Goal: Transaction & Acquisition: Book appointment/travel/reservation

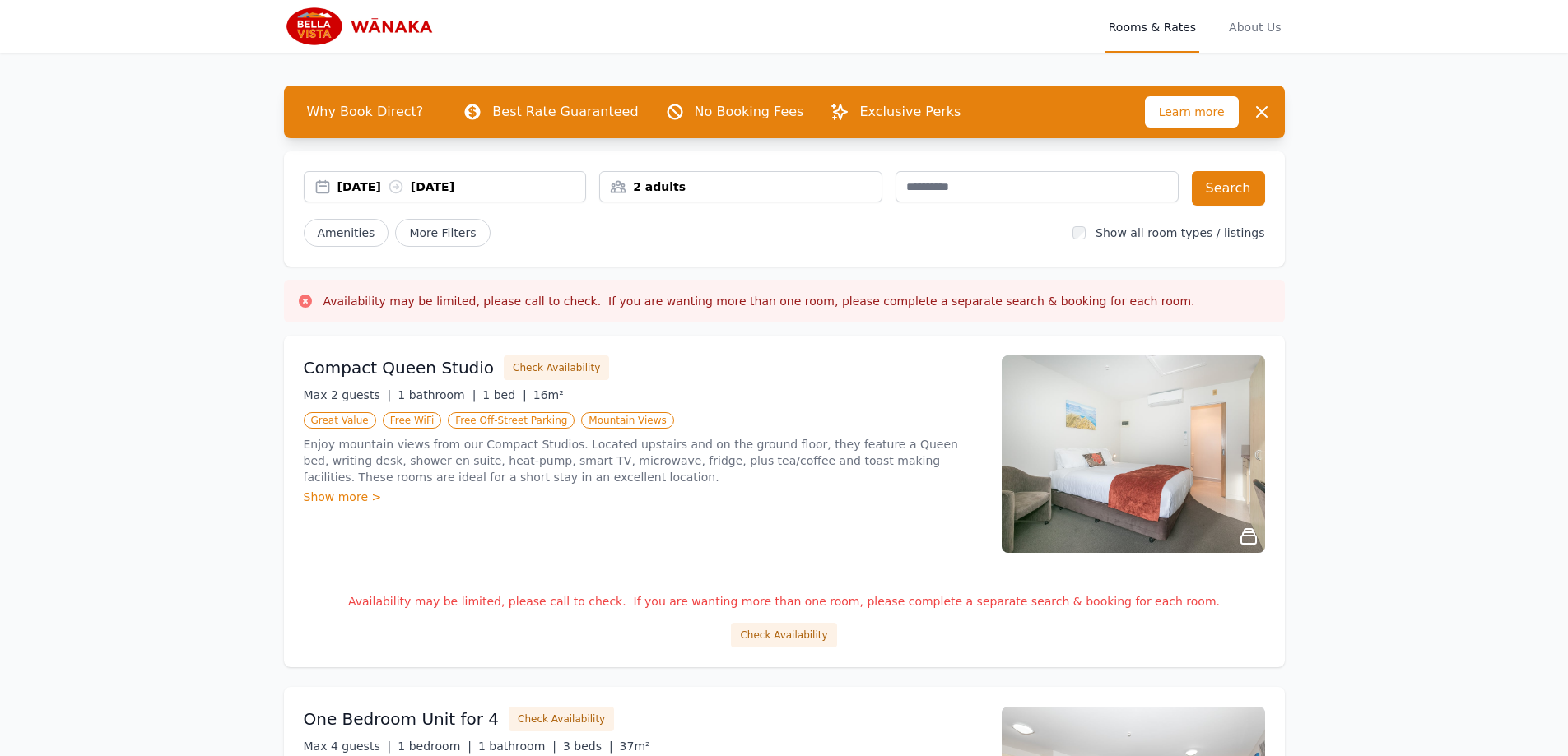
click at [814, 190] on div "2 adults" at bounding box center [741, 187] width 282 height 16
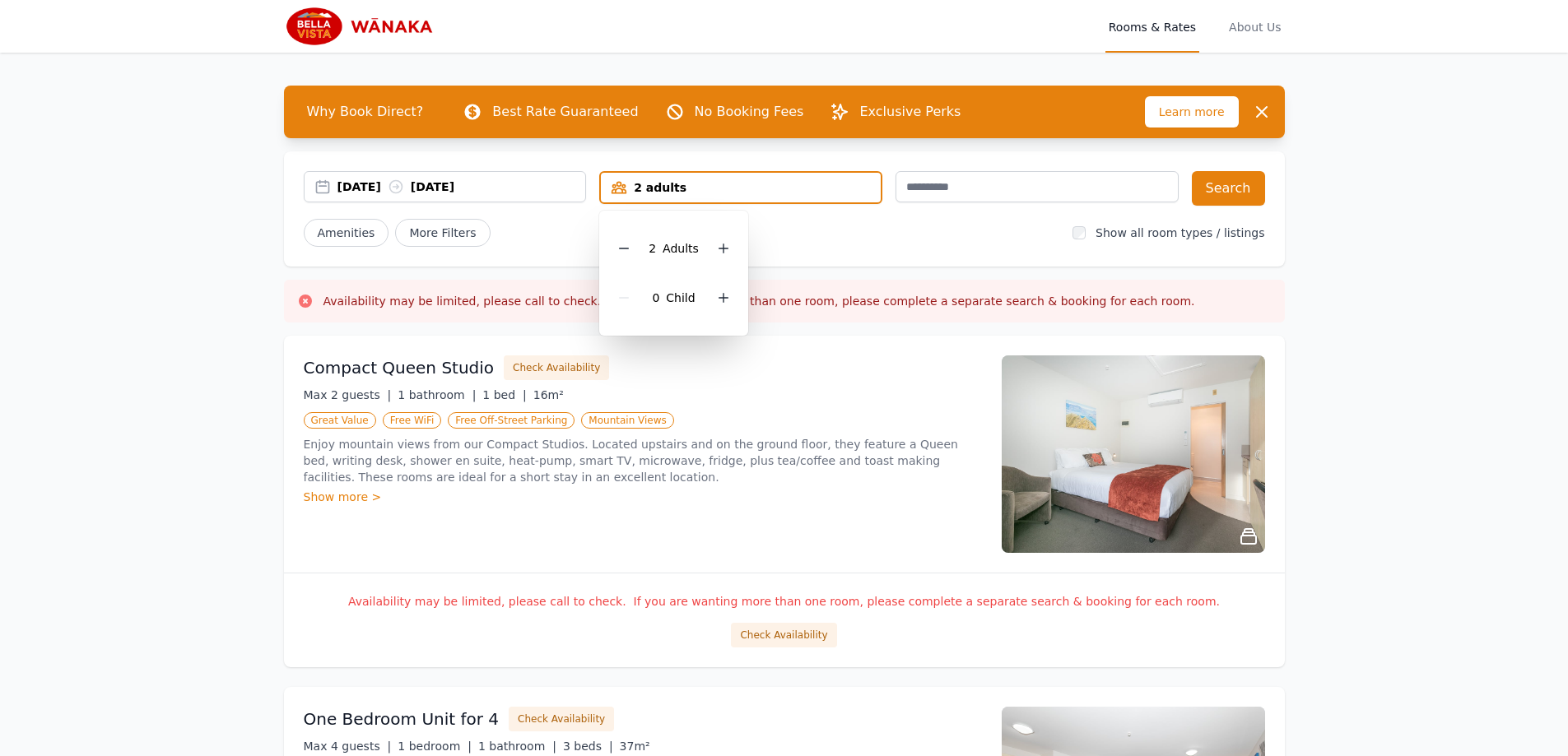
click at [814, 190] on div "2 adults" at bounding box center [741, 187] width 280 height 16
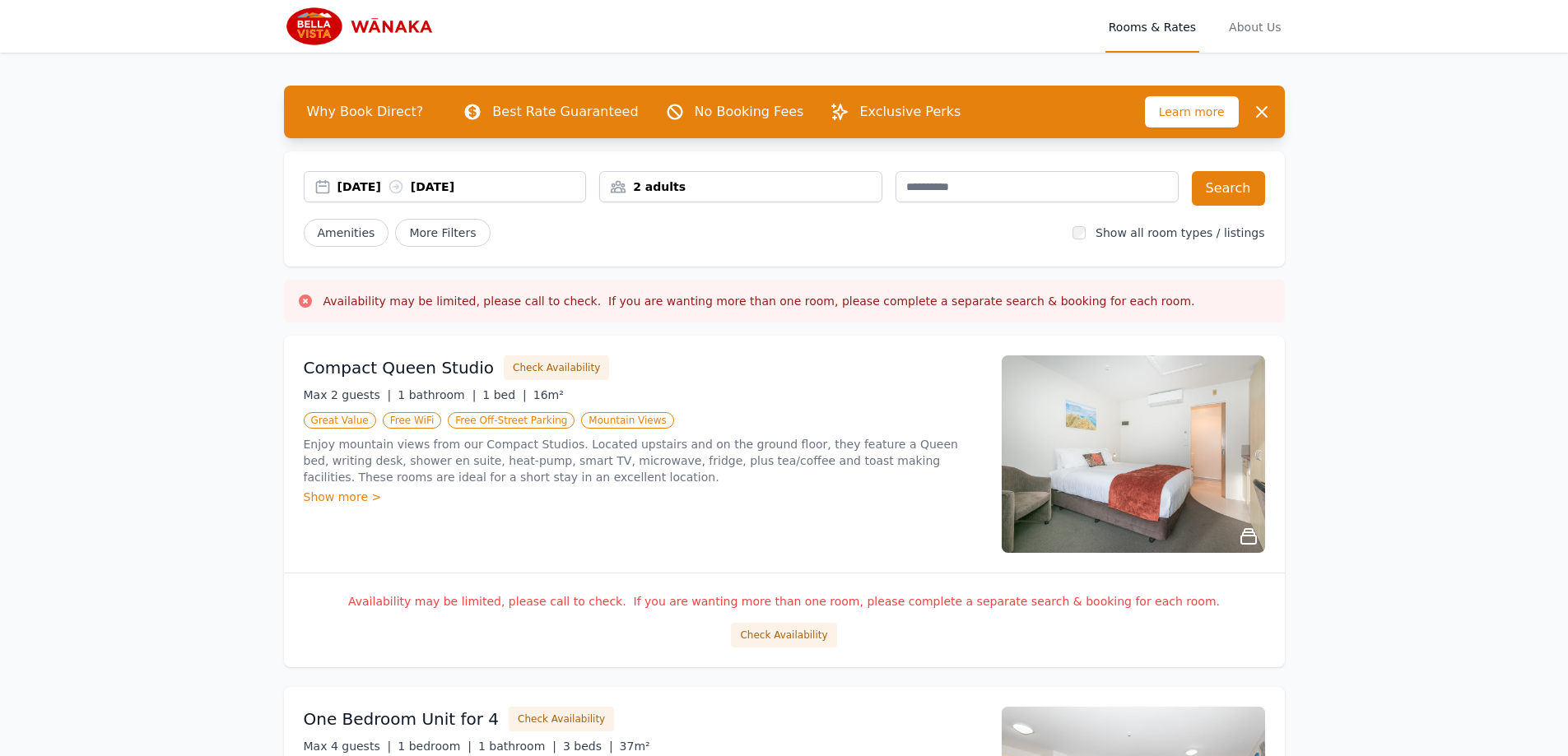
click at [767, 183] on div "2 adults" at bounding box center [741, 187] width 282 height 16
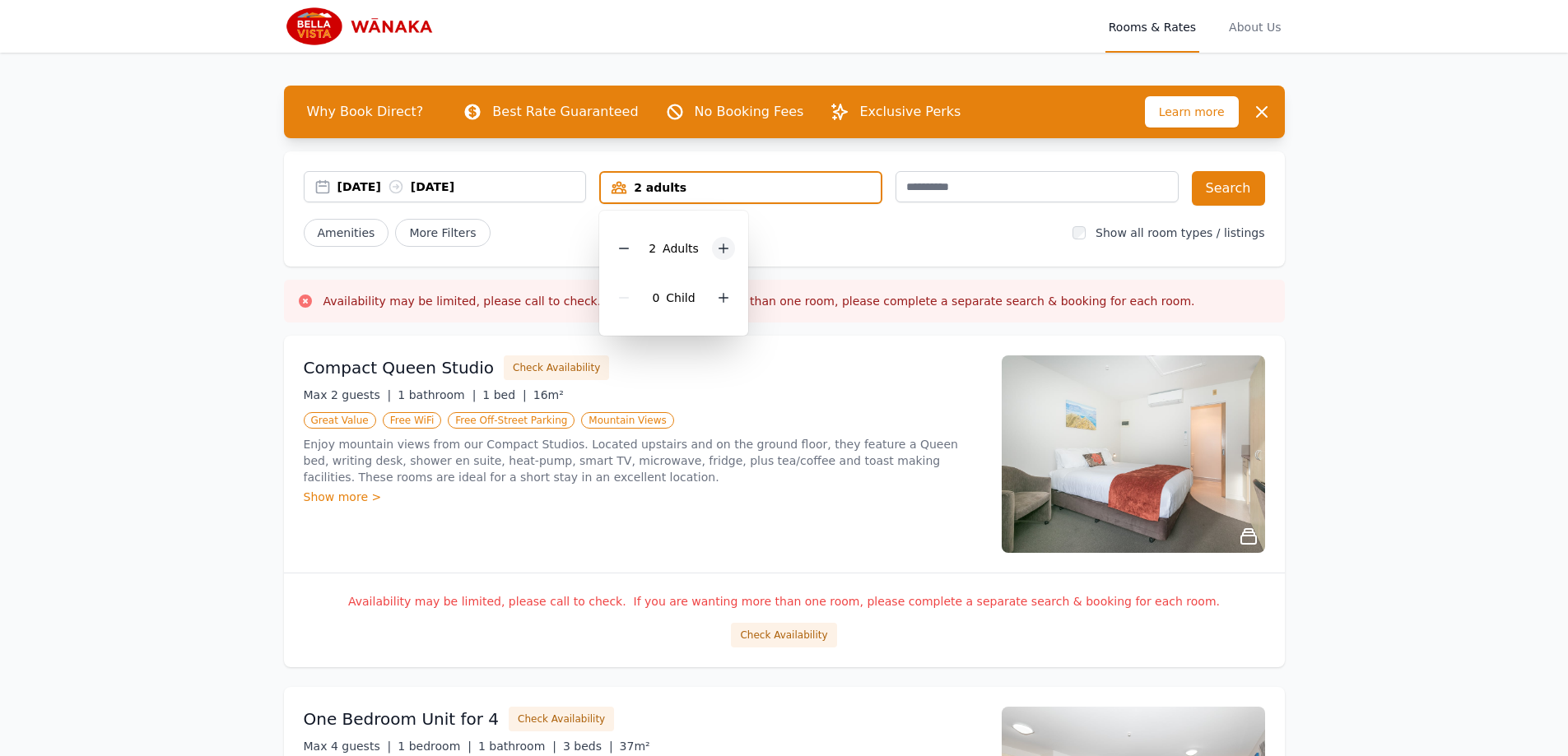
click at [720, 245] on icon at bounding box center [724, 248] width 13 height 13
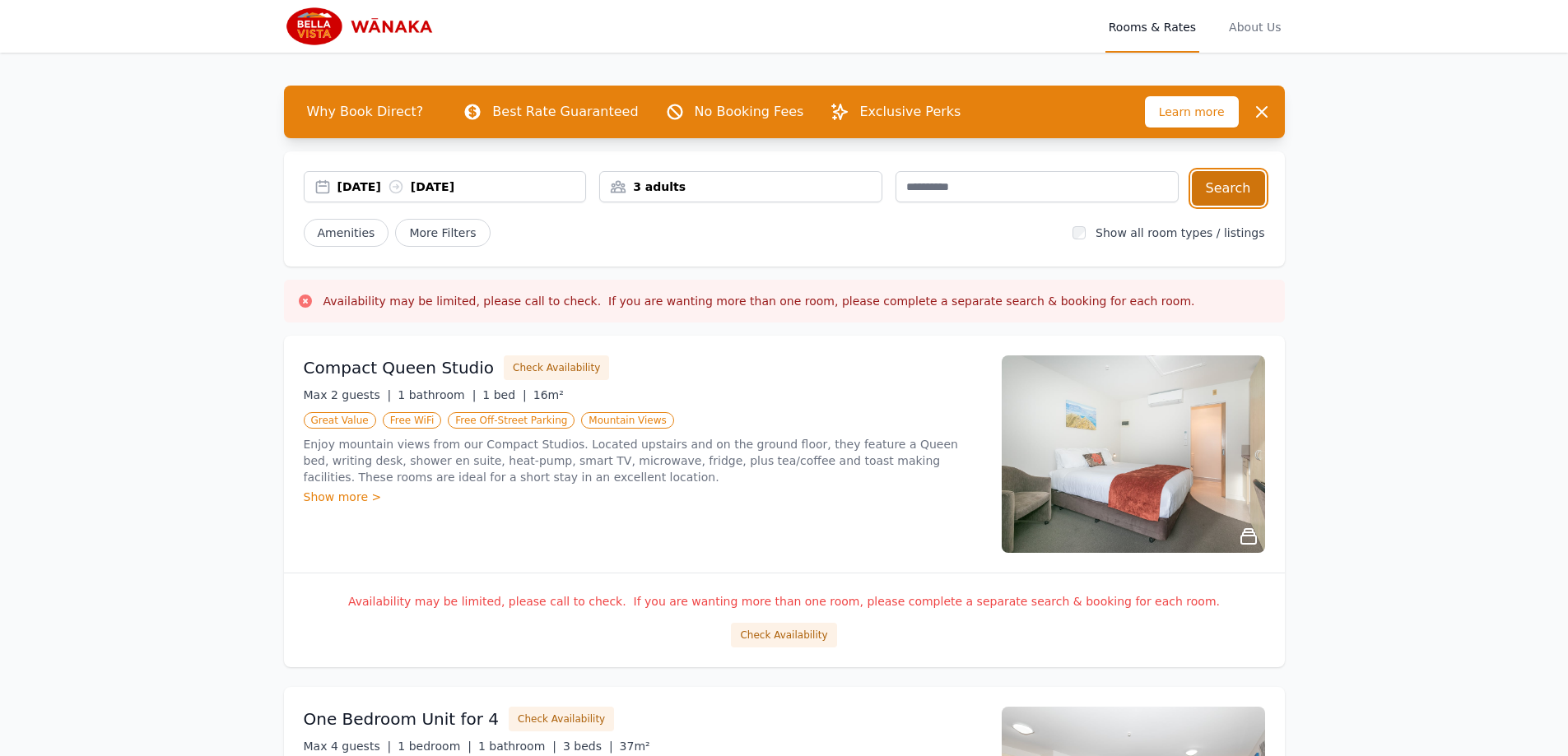
click at [1224, 182] on button "Search" at bounding box center [1228, 188] width 74 height 35
click at [402, 187] on icon at bounding box center [395, 187] width 13 height 13
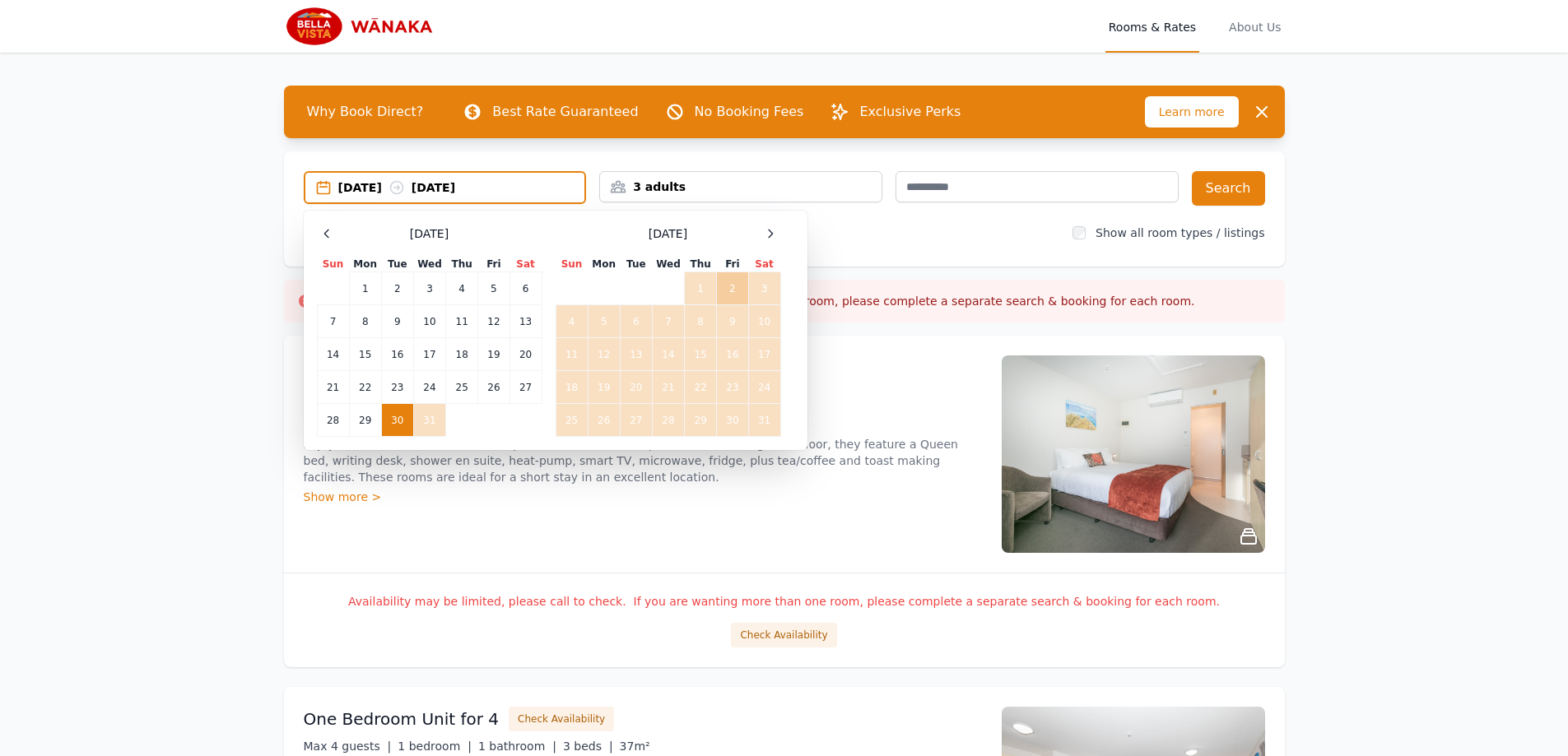
click at [727, 284] on td "2" at bounding box center [733, 289] width 31 height 33
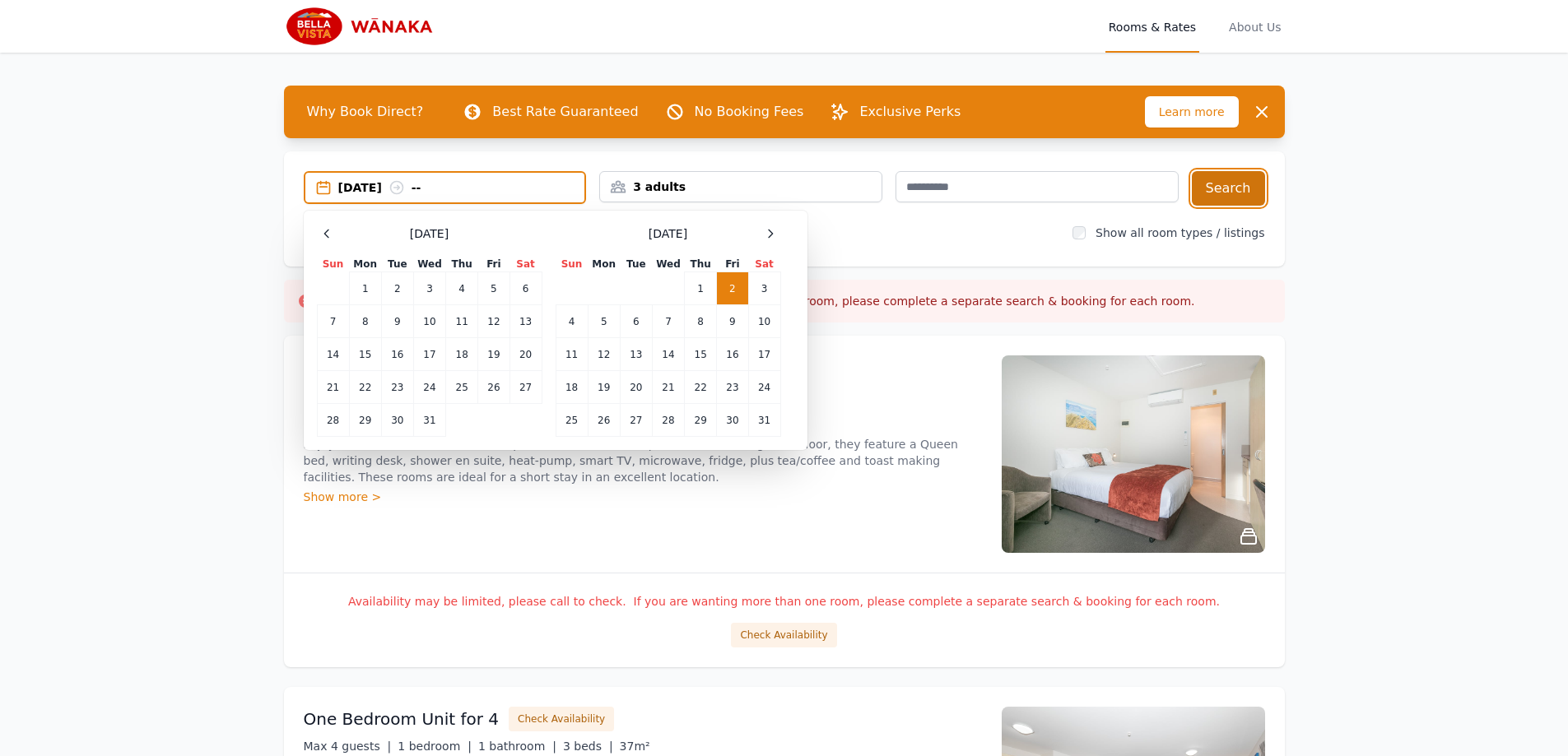
click at [1224, 187] on button "Search" at bounding box center [1228, 188] width 74 height 35
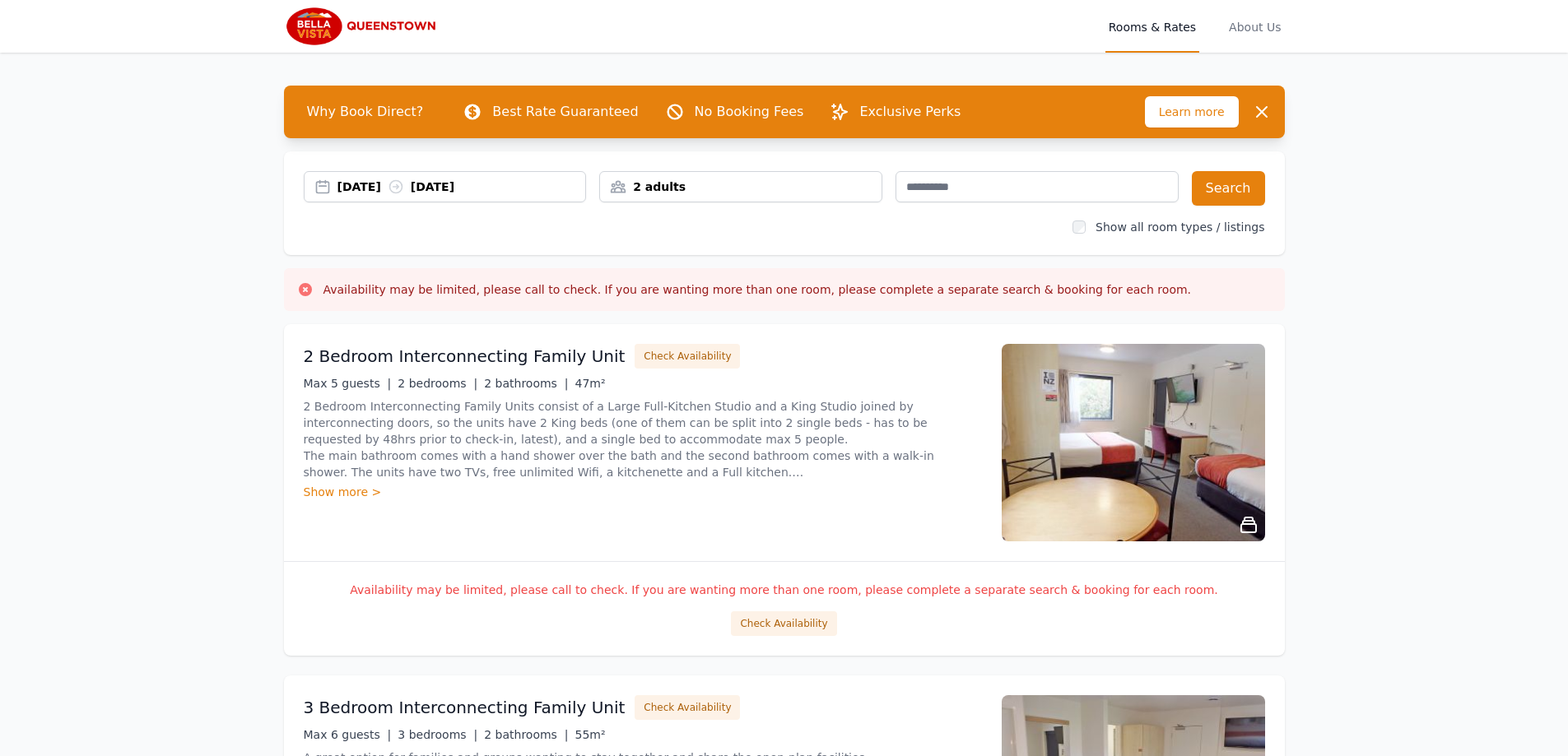
click at [447, 183] on div "30 Dec 2025 02 Jan 2026" at bounding box center [461, 187] width 248 height 16
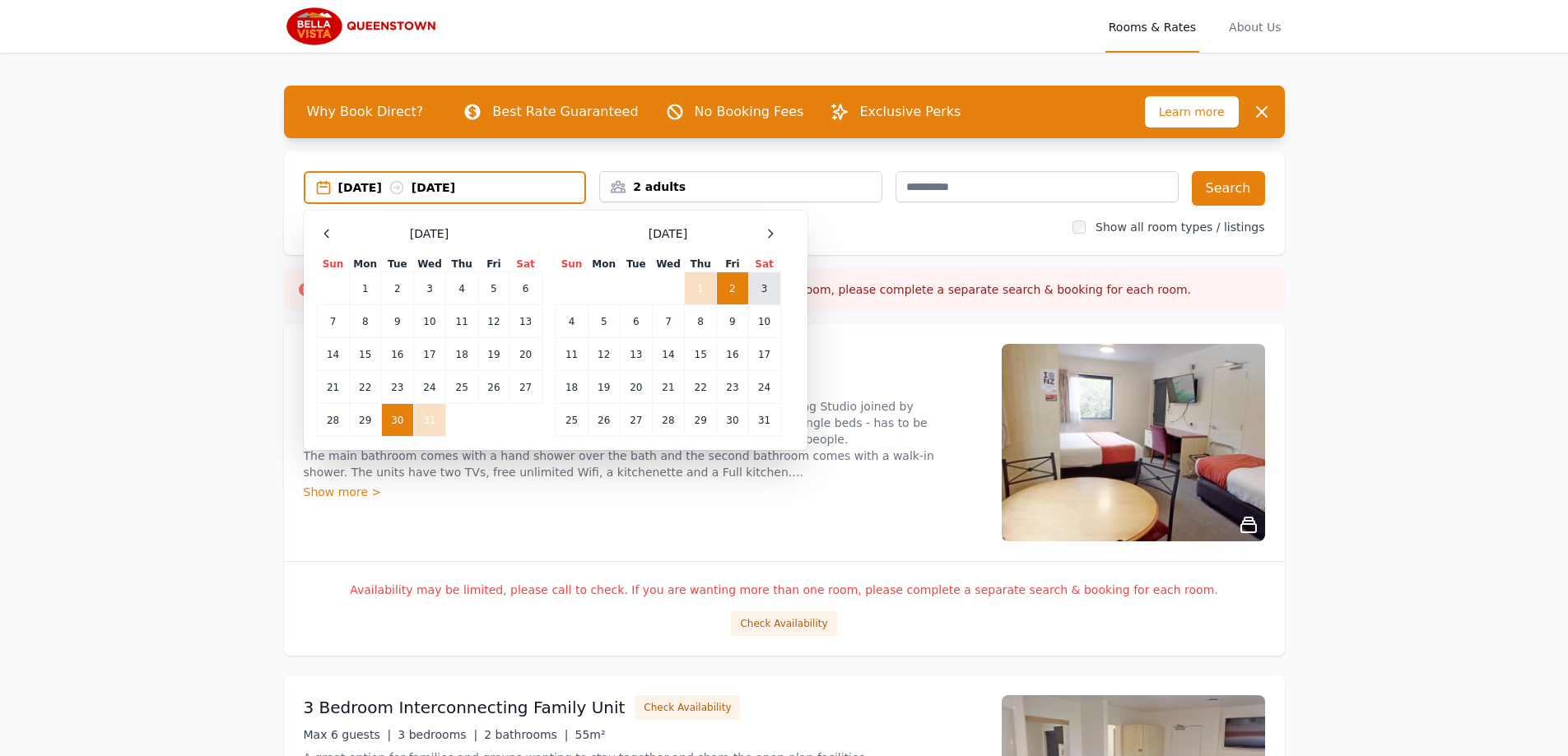
click at [764, 287] on td "3" at bounding box center [764, 289] width 32 height 33
click at [1230, 192] on button "Search" at bounding box center [1228, 188] width 74 height 35
